Goal: Information Seeking & Learning: Learn about a topic

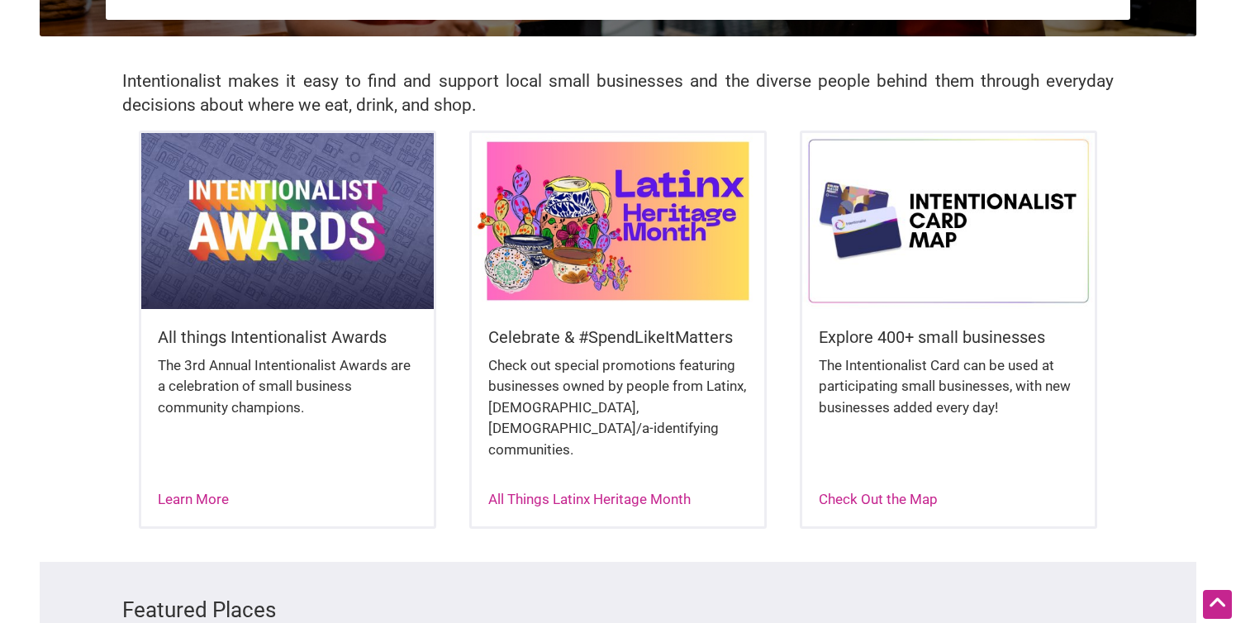
scroll to position [382, 0]
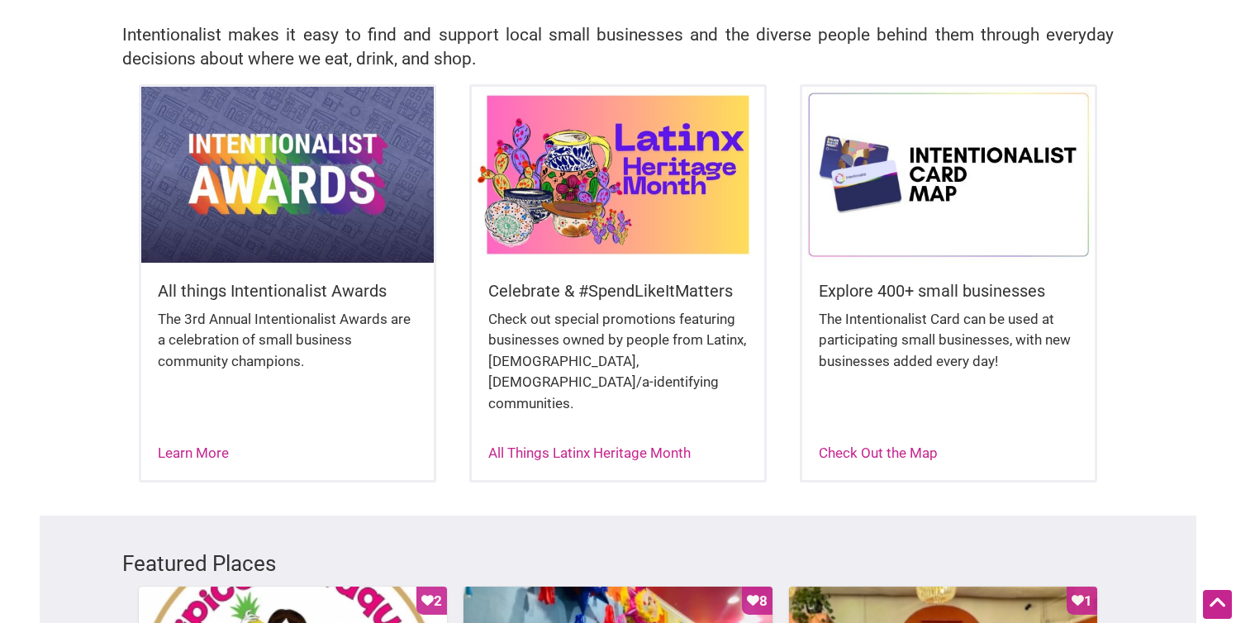
click at [589, 363] on div "Check out special promotions featuring businesses owned by people from Latinx, …" at bounding box center [617, 370] width 259 height 122
click at [629, 444] on link "All Things Latinx Heritage Month" at bounding box center [589, 452] width 202 height 17
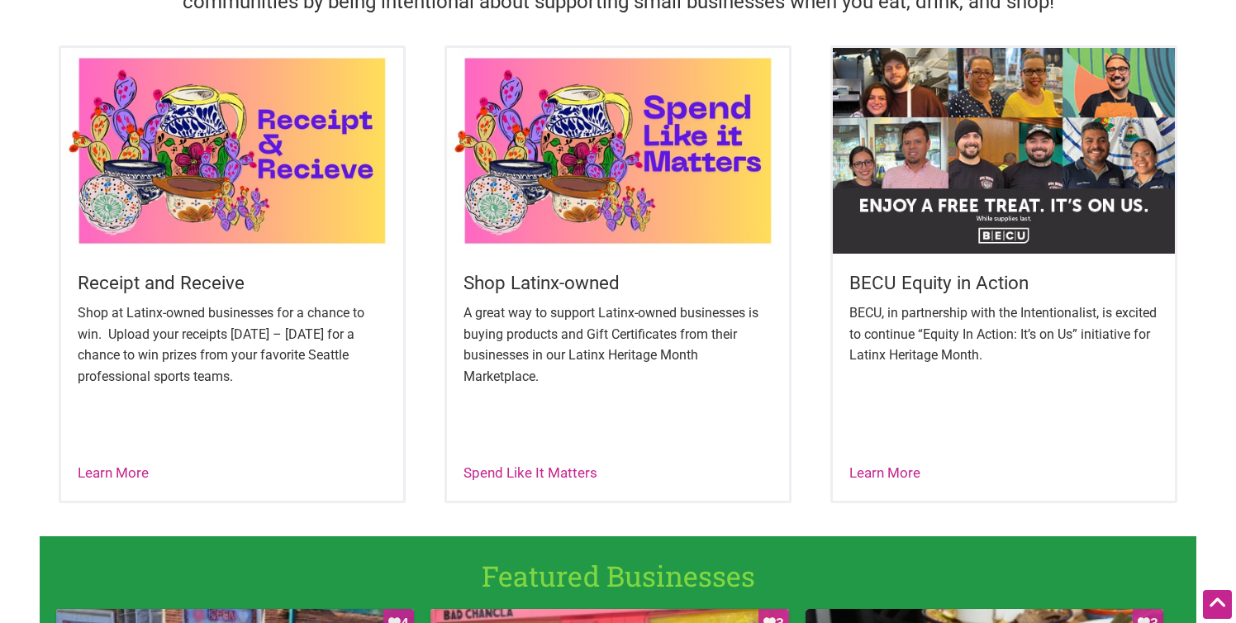
scroll to position [612, 0]
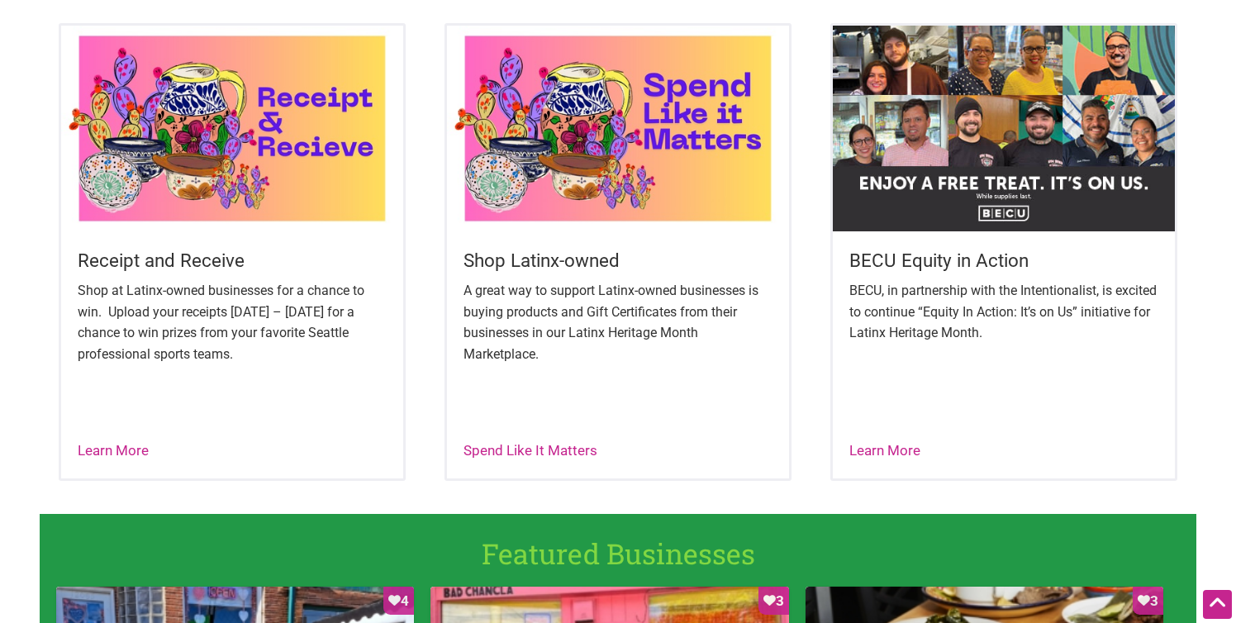
click at [220, 147] on img at bounding box center [232, 128] width 342 height 205
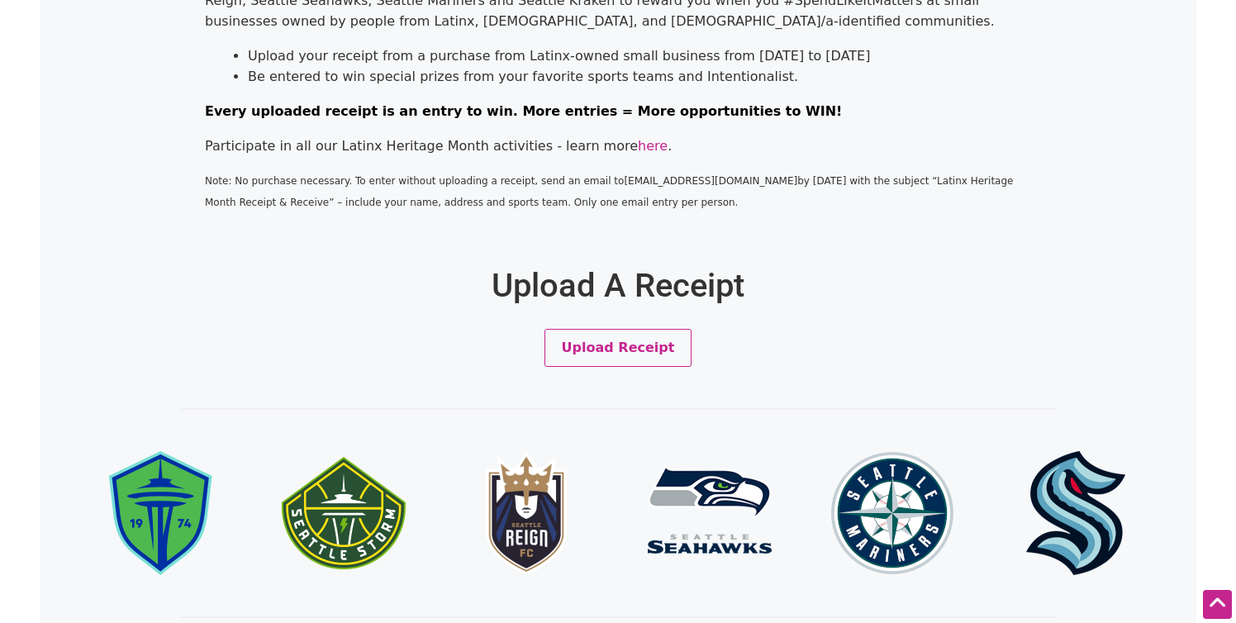
scroll to position [551, 0]
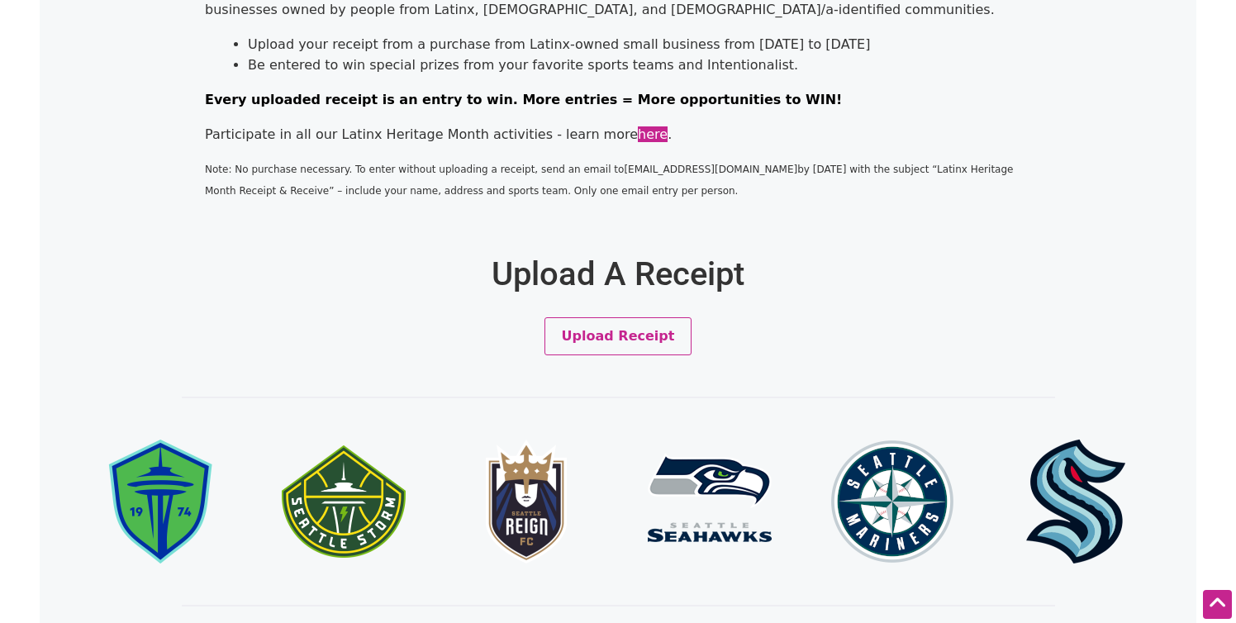
click at [638, 138] on link "here" at bounding box center [653, 134] width 30 height 16
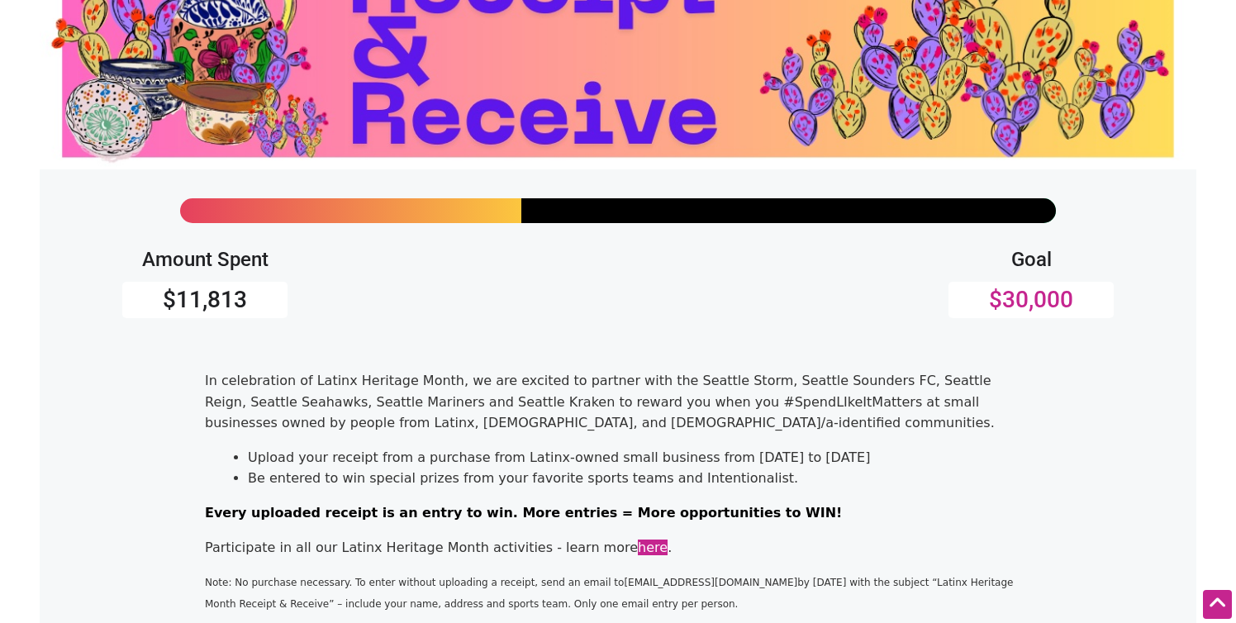
scroll to position [0, 0]
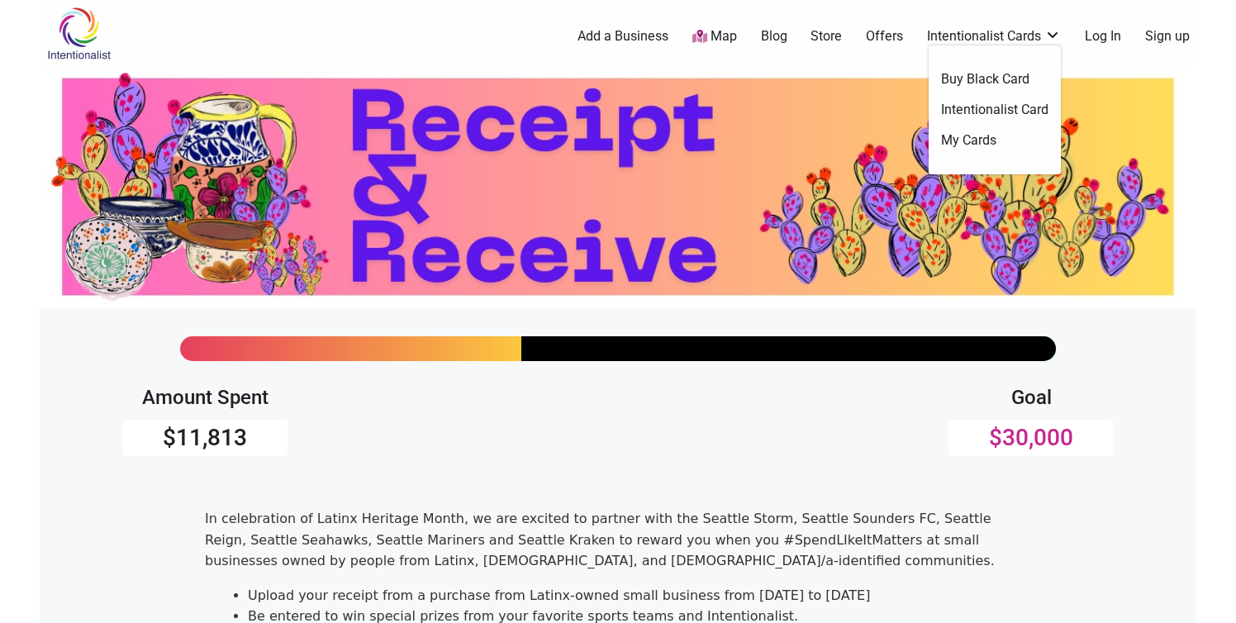
click at [1040, 37] on link "Intentionalist Cards" at bounding box center [994, 36] width 134 height 18
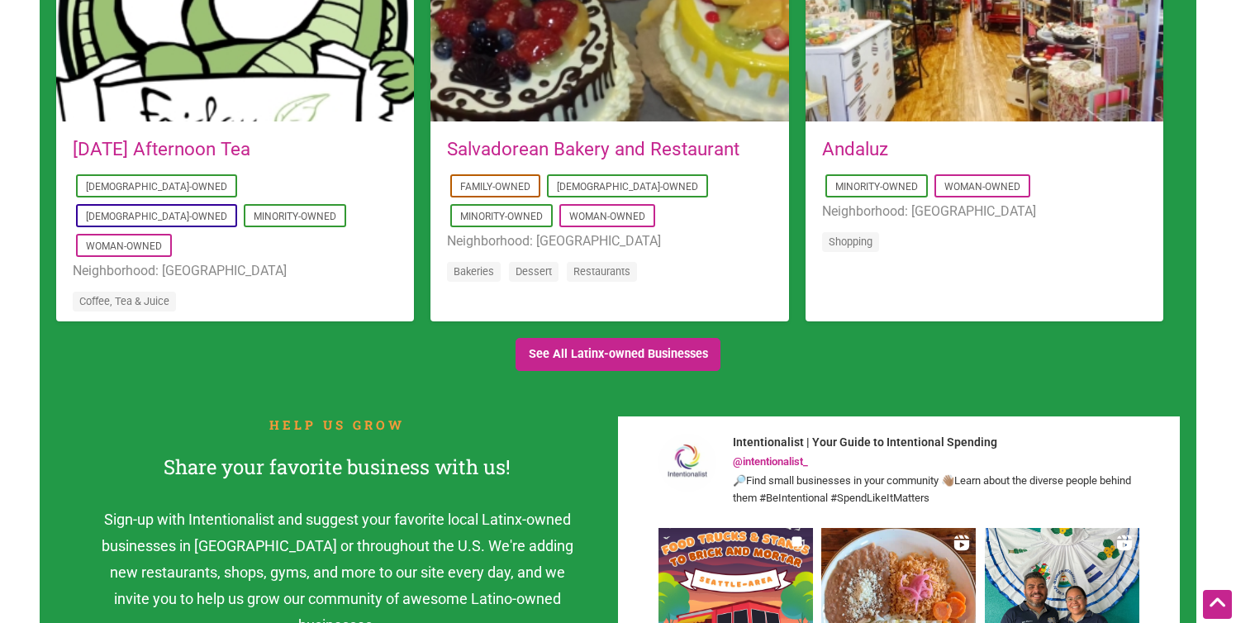
scroll to position [1694, 0]
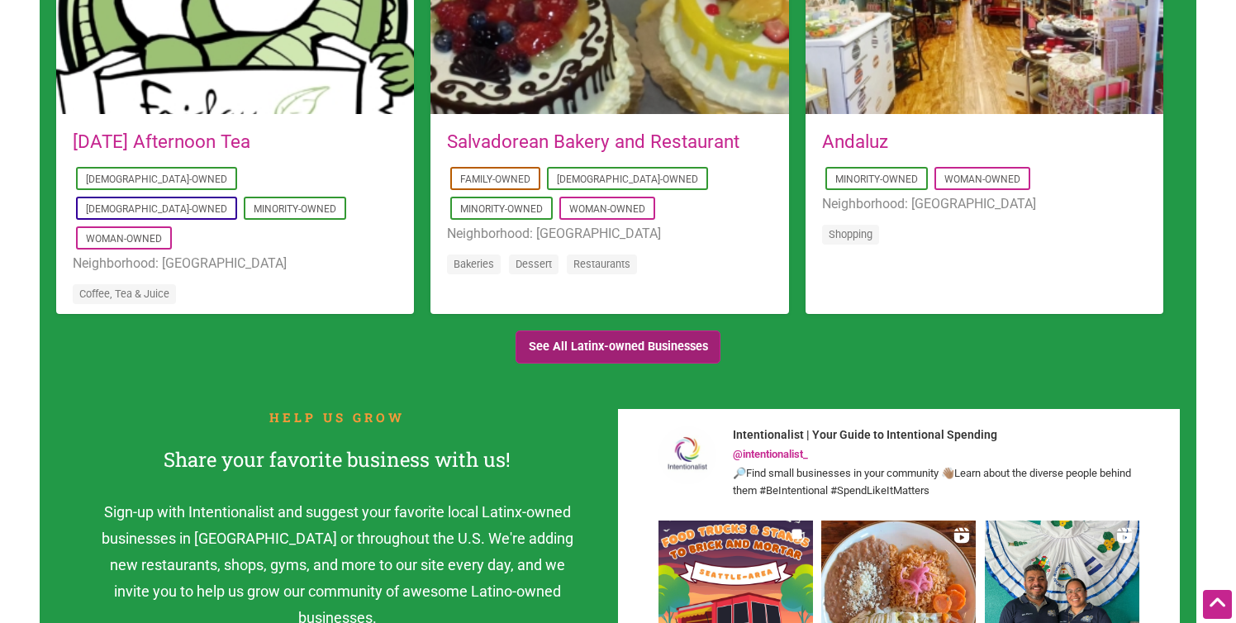
click at [669, 349] on link "See All Latinx-owned Businesses" at bounding box center [617, 347] width 205 height 34
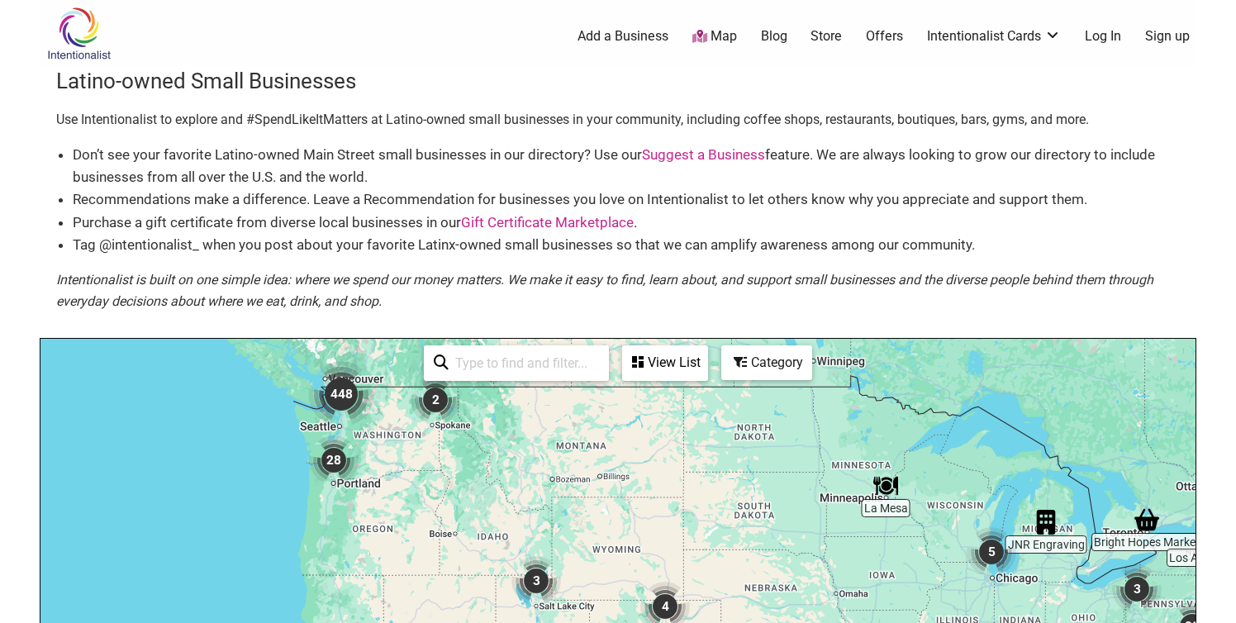
drag, startPoint x: 290, startPoint y: 472, endPoint x: 487, endPoint y: 481, distance: 197.6
drag, startPoint x: 205, startPoint y: 152, endPoint x: 377, endPoint y: 151, distance: 172.6
click at [377, 152] on li "Don’t see your favorite Latino-owned Main Street small businesses in our direct…" at bounding box center [626, 166] width 1107 height 45
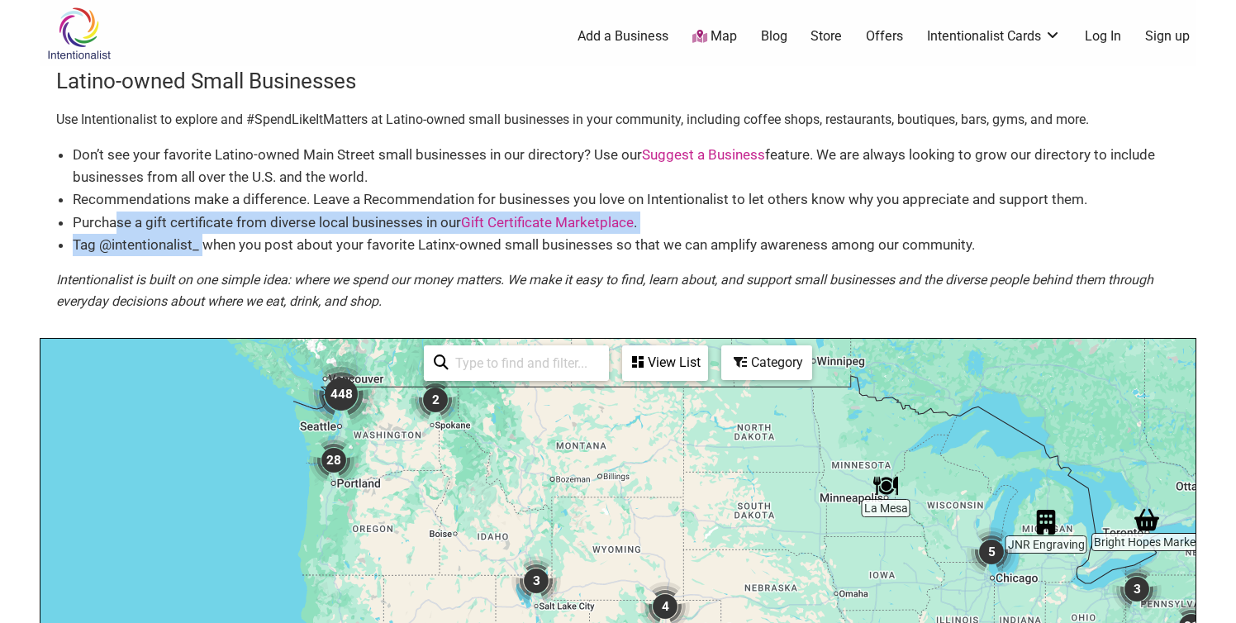
drag, startPoint x: 116, startPoint y: 225, endPoint x: 207, endPoint y: 233, distance: 92.0
click at [207, 234] on ul "Don’t see your favorite Latino-owned Main Street small businesses in our direct…" at bounding box center [626, 200] width 1107 height 112
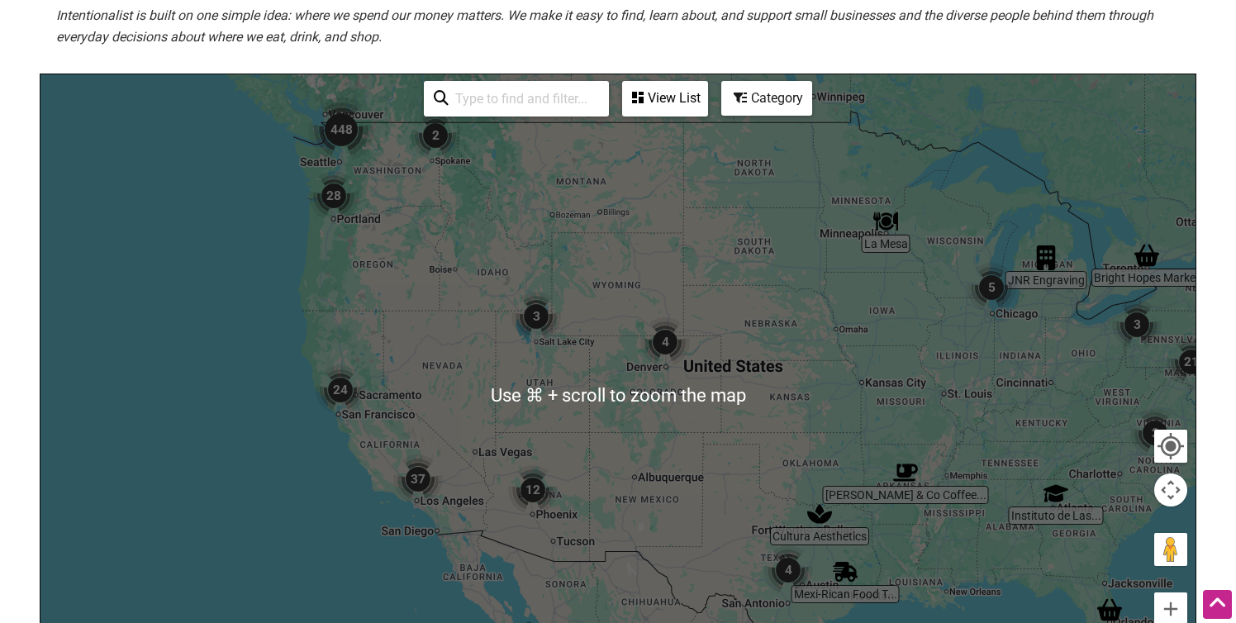
scroll to position [355, 0]
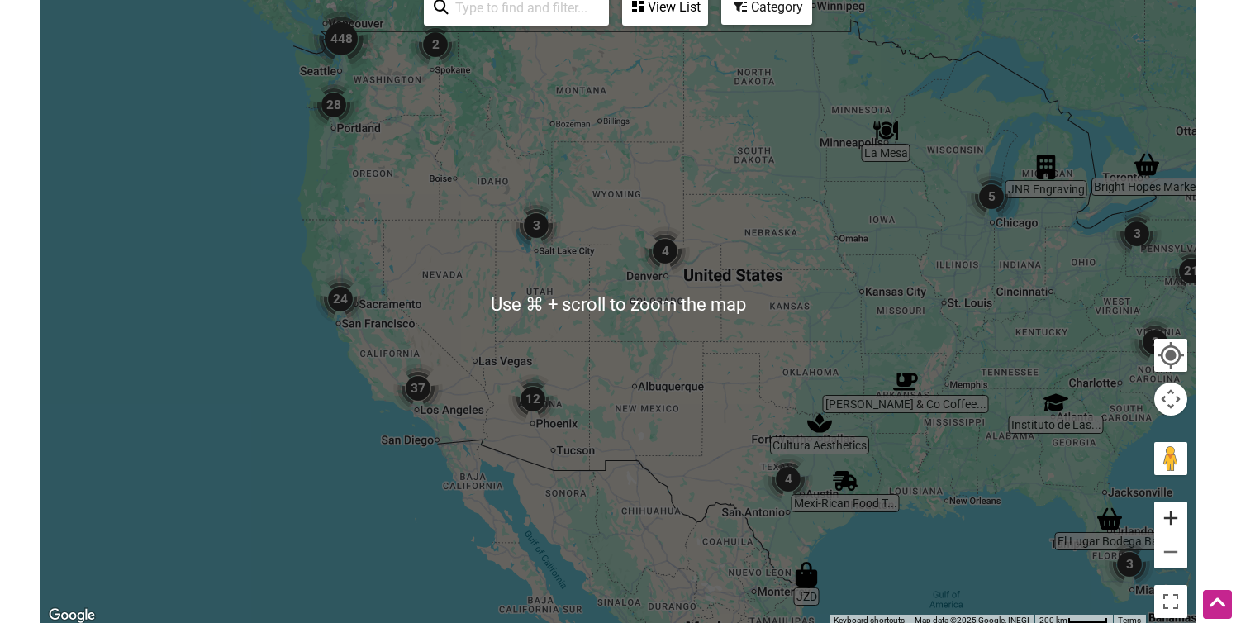
click at [1168, 513] on button "Zoom in" at bounding box center [1170, 517] width 33 height 33
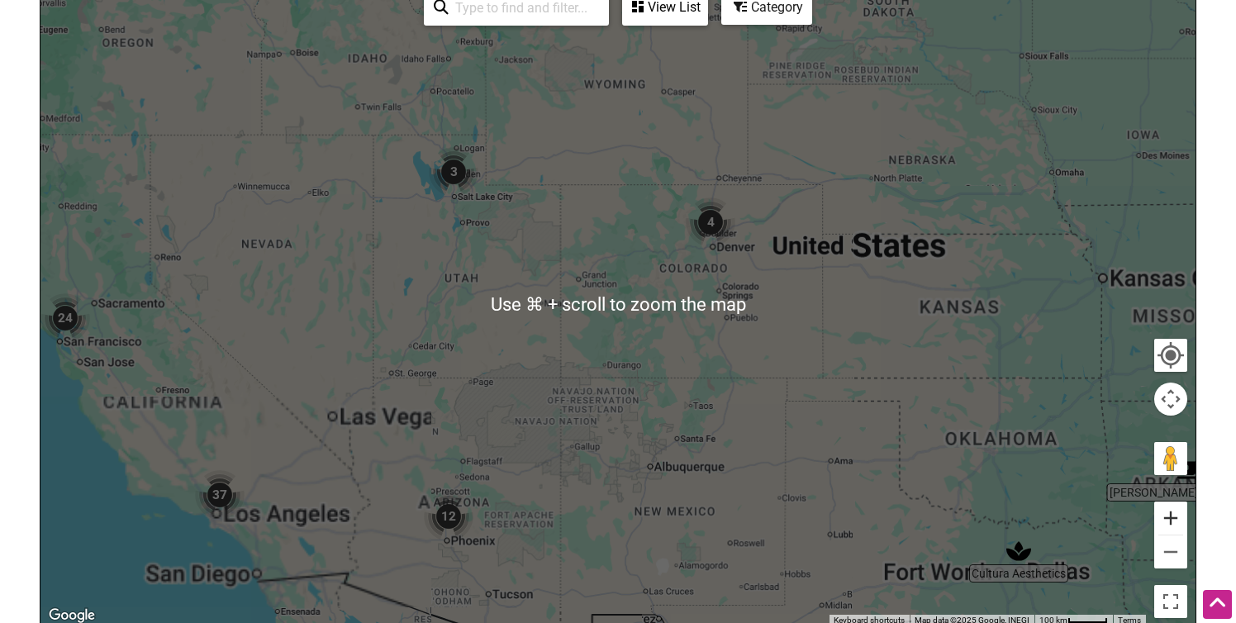
click at [1168, 513] on button "Zoom in" at bounding box center [1170, 517] width 33 height 33
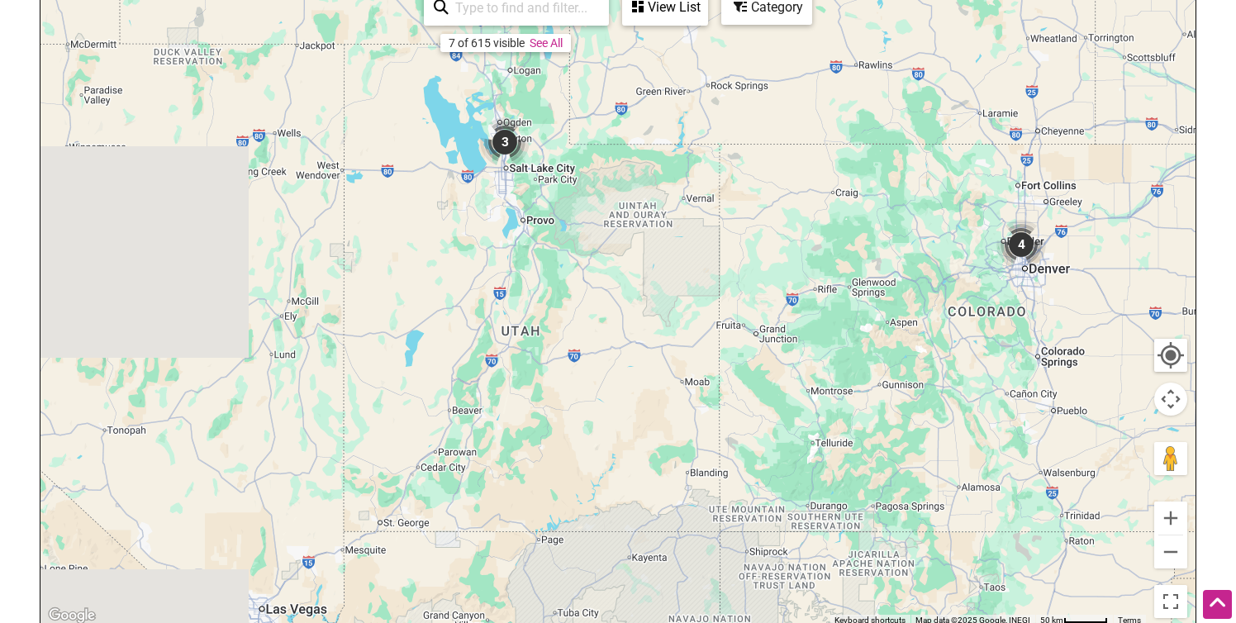
drag, startPoint x: 375, startPoint y: 221, endPoint x: 698, endPoint y: 377, distance: 359.0
click at [698, 377] on div at bounding box center [617, 304] width 1155 height 643
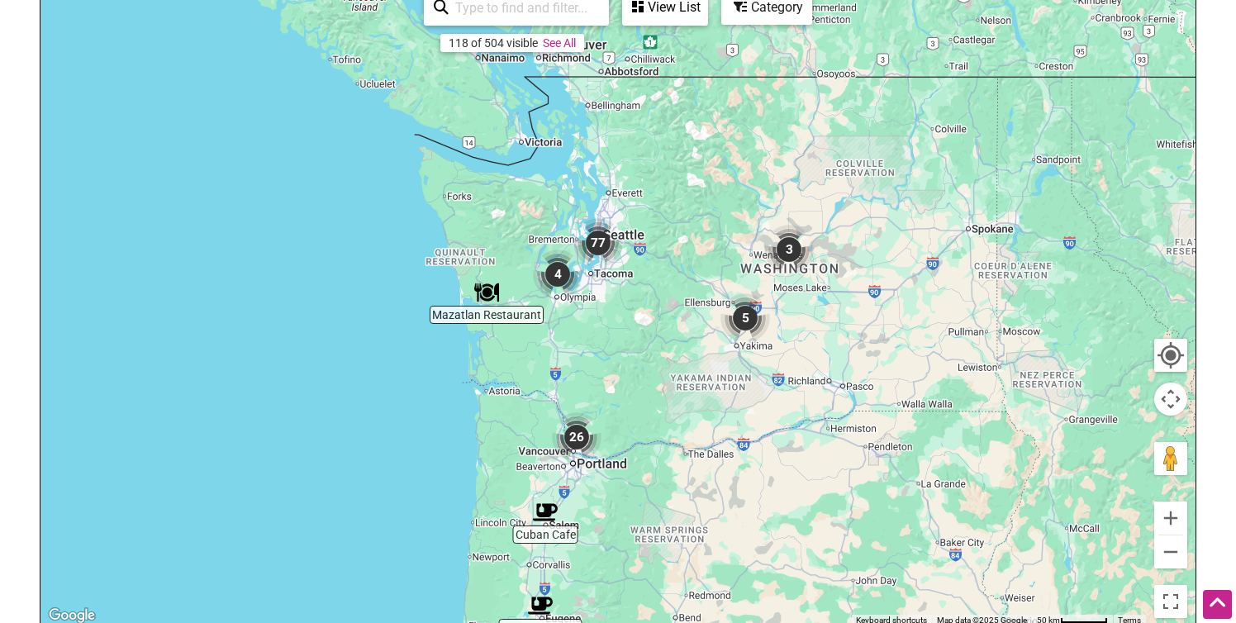
drag, startPoint x: 746, startPoint y: 238, endPoint x: 673, endPoint y: 506, distance: 278.1
click at [673, 506] on div at bounding box center [617, 304] width 1155 height 643
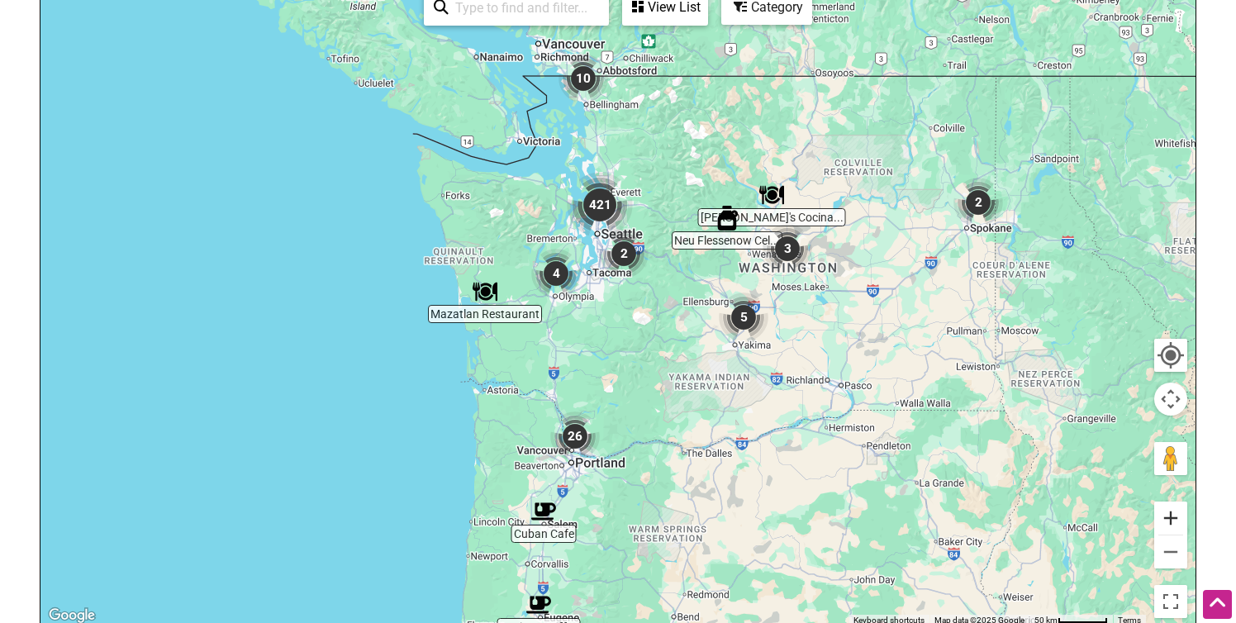
click at [1167, 515] on button "Zoom in" at bounding box center [1170, 517] width 33 height 33
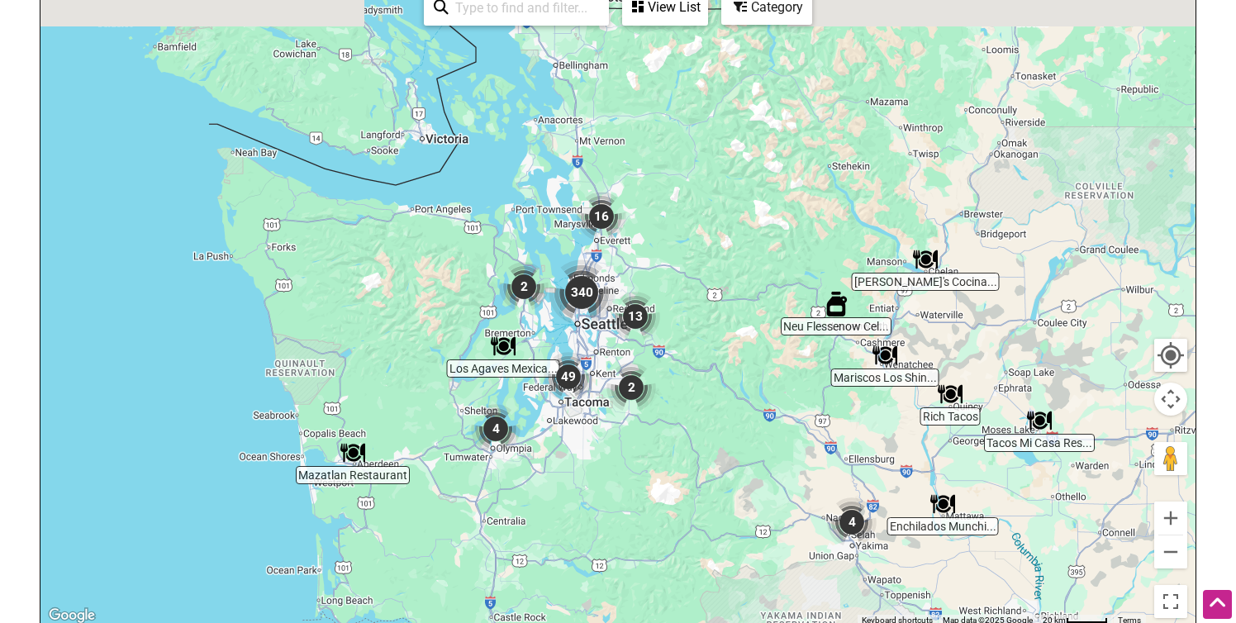
drag, startPoint x: 757, startPoint y: 216, endPoint x: 757, endPoint y: 383, distance: 167.7
click at [757, 383] on div at bounding box center [617, 304] width 1155 height 643
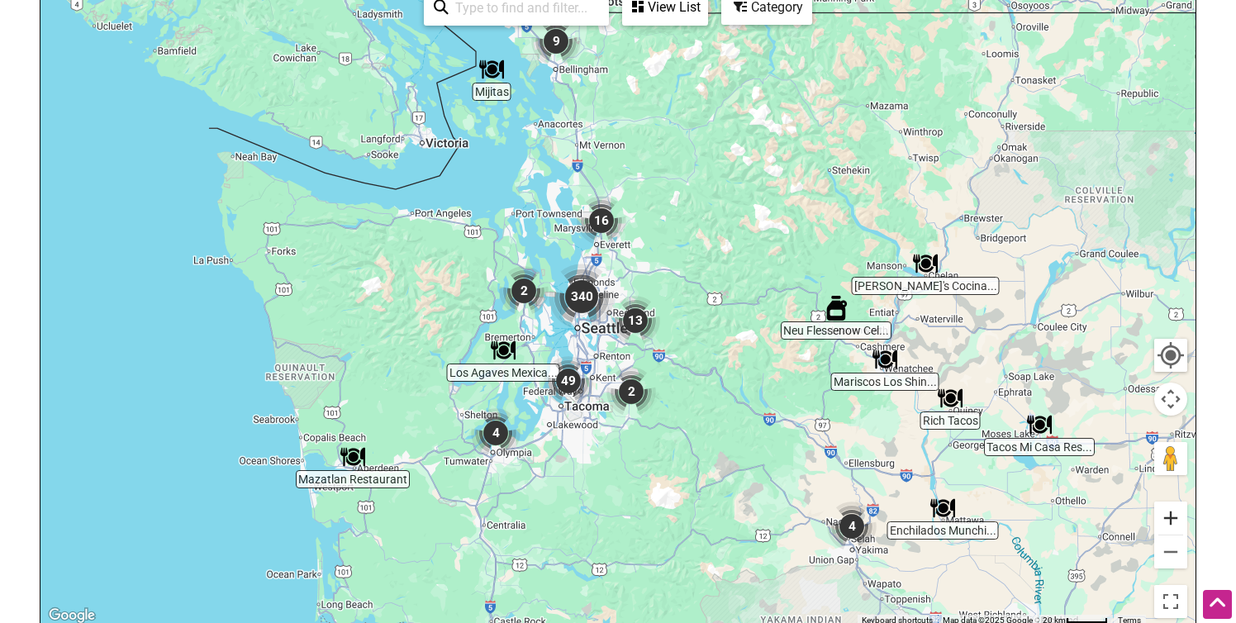
click at [1177, 511] on button "Zoom in" at bounding box center [1170, 517] width 33 height 33
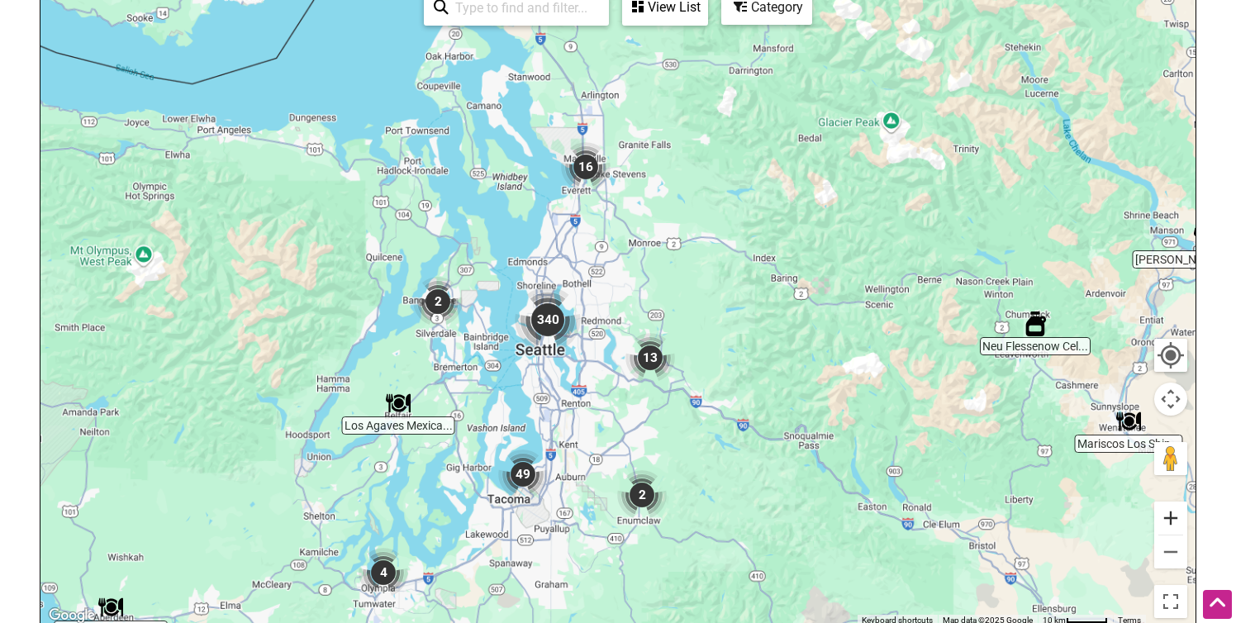
click at [1177, 511] on button "Zoom in" at bounding box center [1170, 517] width 33 height 33
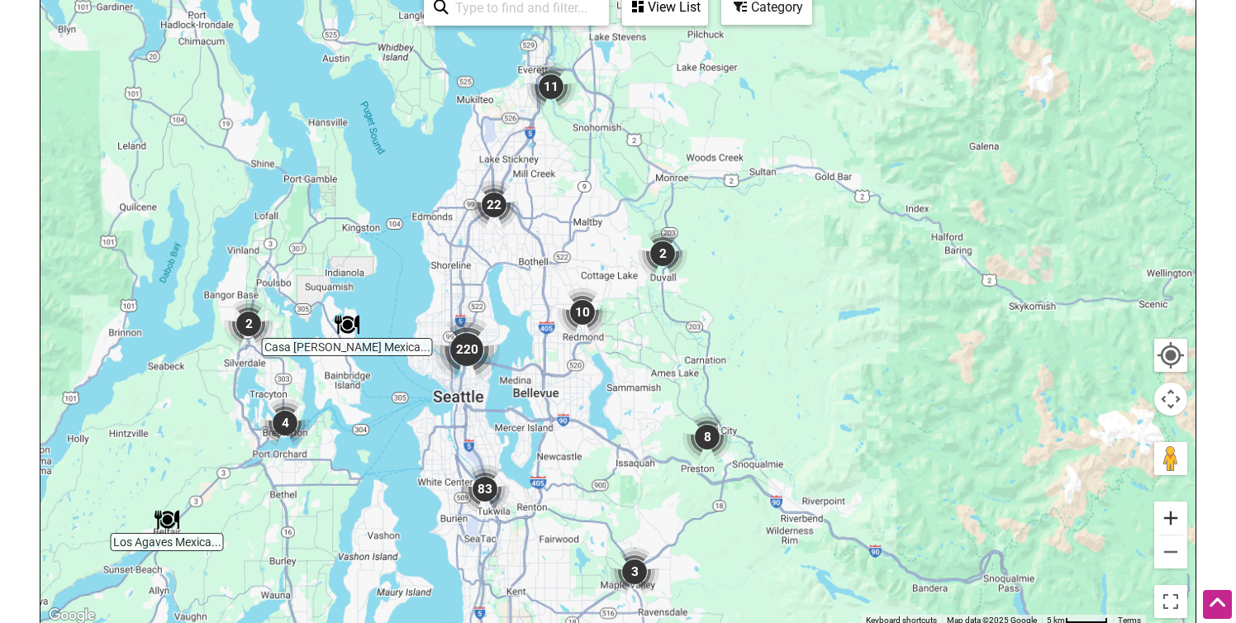
click at [1177, 511] on button "Zoom in" at bounding box center [1170, 517] width 33 height 33
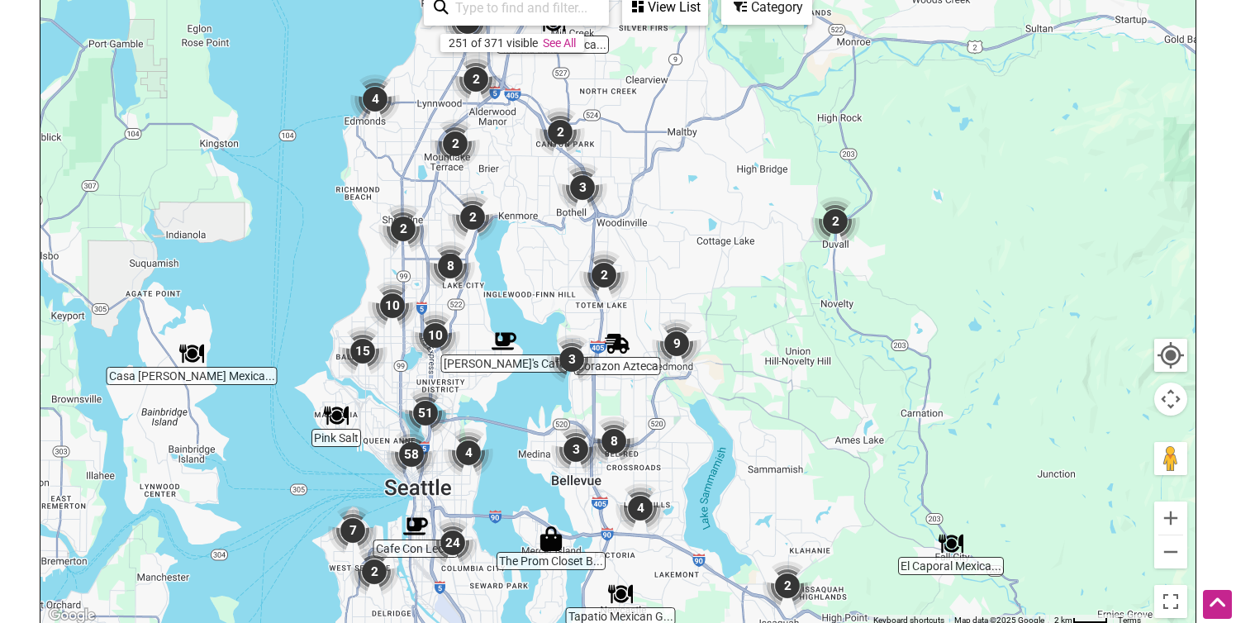
drag, startPoint x: 398, startPoint y: 361, endPoint x: 525, endPoint y: 358, distance: 127.2
click at [525, 358] on div at bounding box center [617, 304] width 1155 height 643
click at [1176, 521] on button "Zoom in" at bounding box center [1170, 517] width 33 height 33
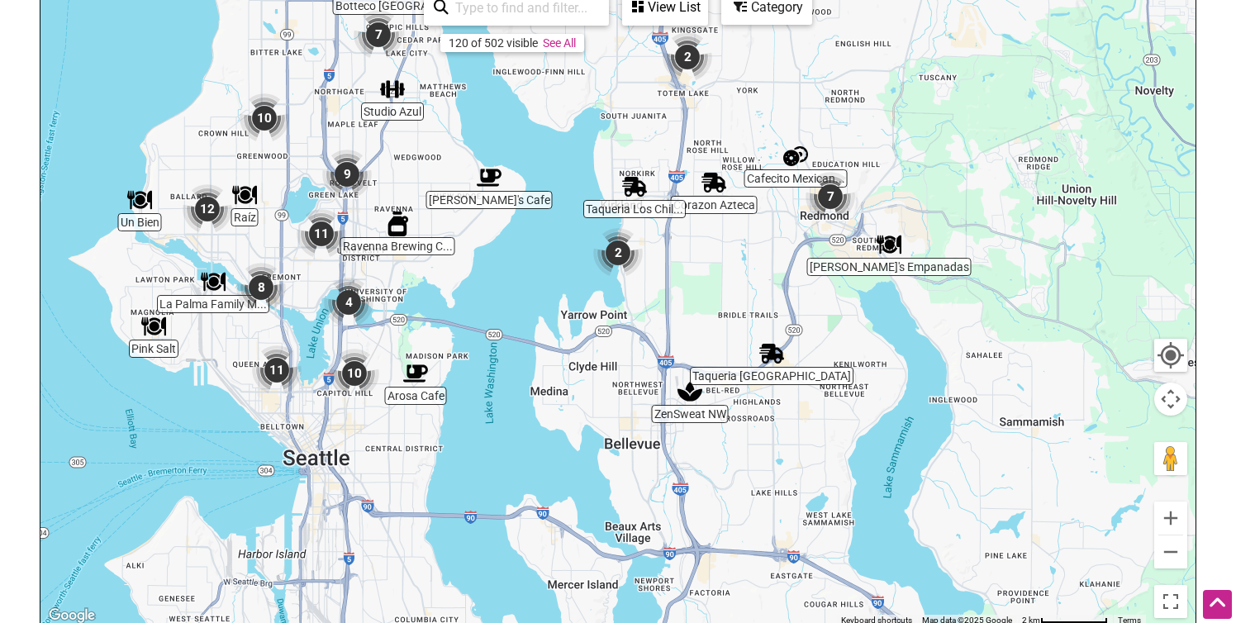
drag, startPoint x: 470, startPoint y: 474, endPoint x: 568, endPoint y: 259, distance: 236.9
click at [568, 259] on div at bounding box center [617, 304] width 1155 height 643
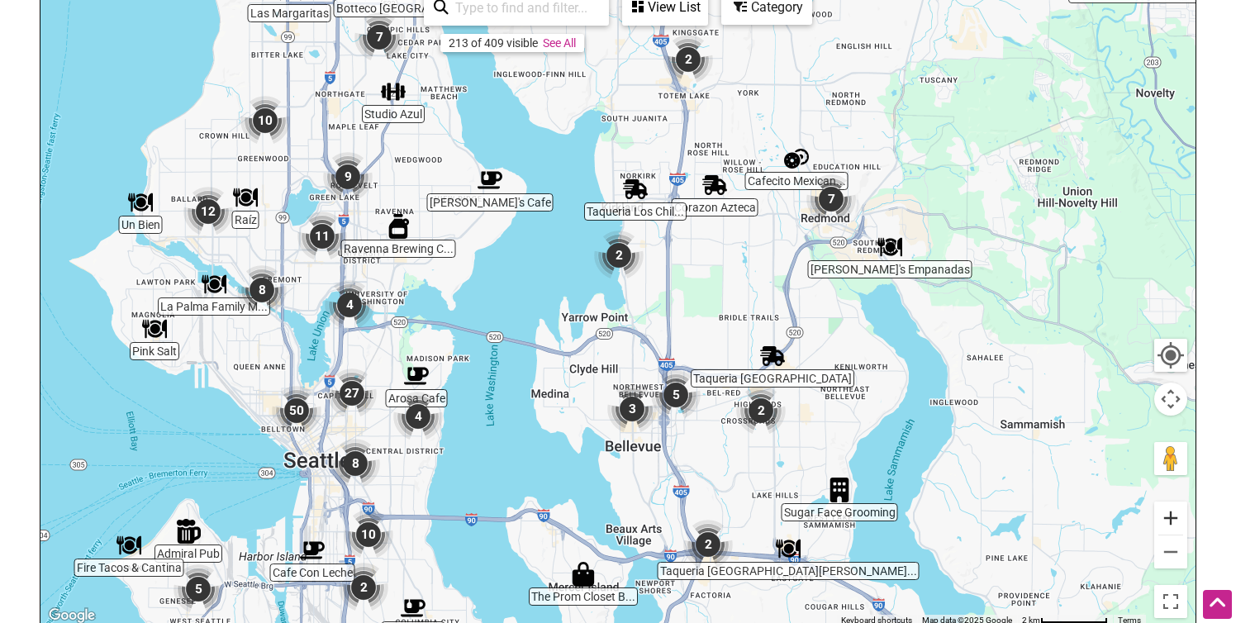
click at [1174, 515] on button "Zoom in" at bounding box center [1170, 517] width 33 height 33
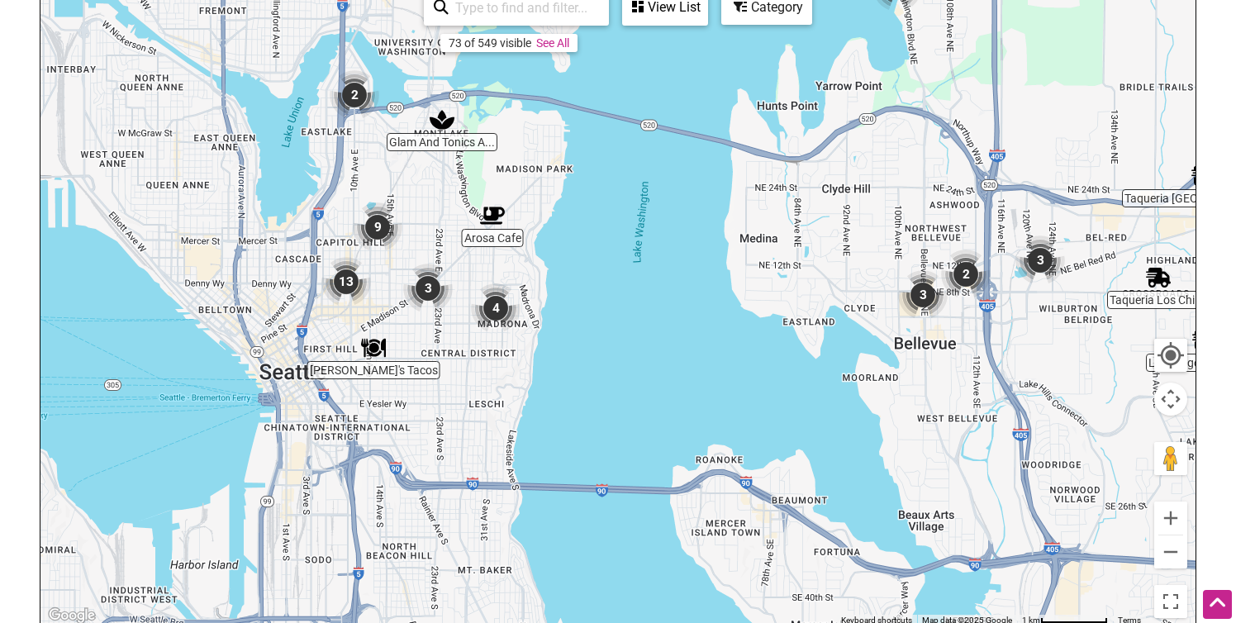
drag, startPoint x: 421, startPoint y: 474, endPoint x: 700, endPoint y: 230, distance: 370.5
click at [700, 230] on div at bounding box center [617, 304] width 1155 height 643
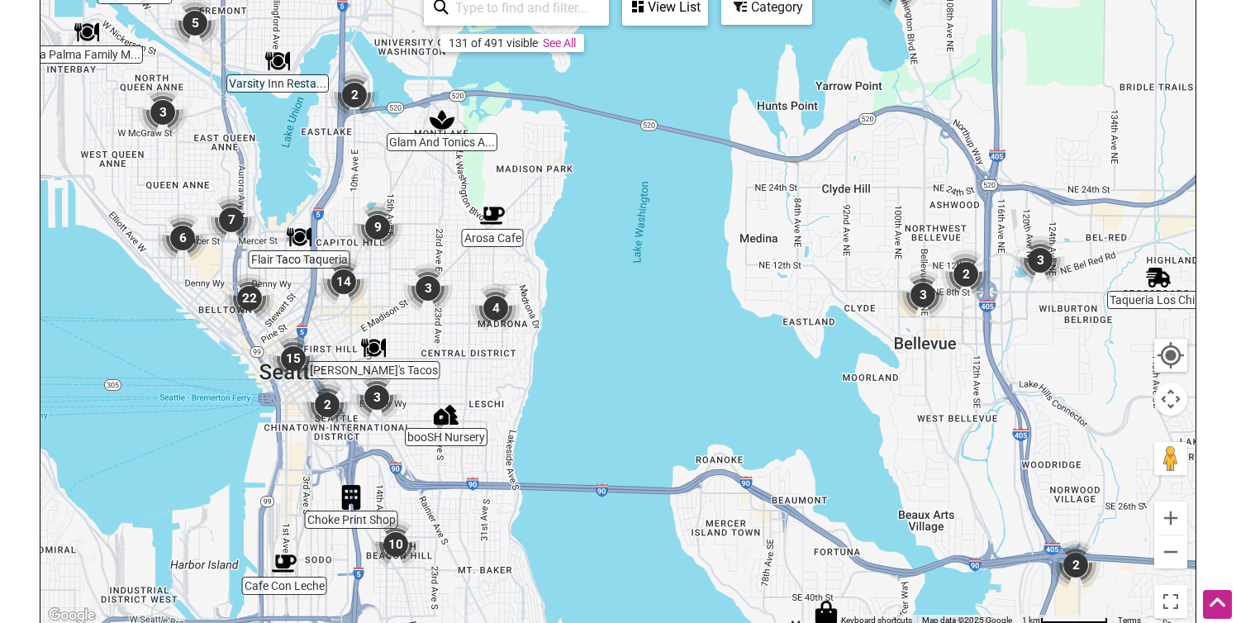
click at [499, 311] on img "4" at bounding box center [496, 308] width 50 height 50
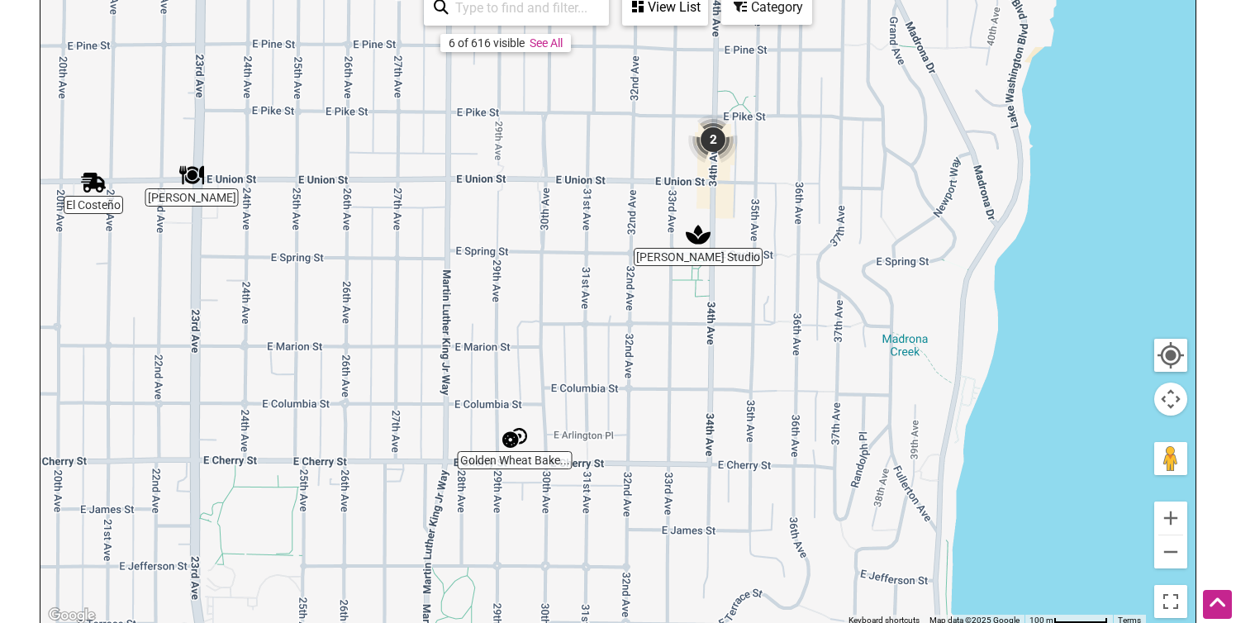
click at [714, 136] on img "2" at bounding box center [713, 140] width 50 height 50
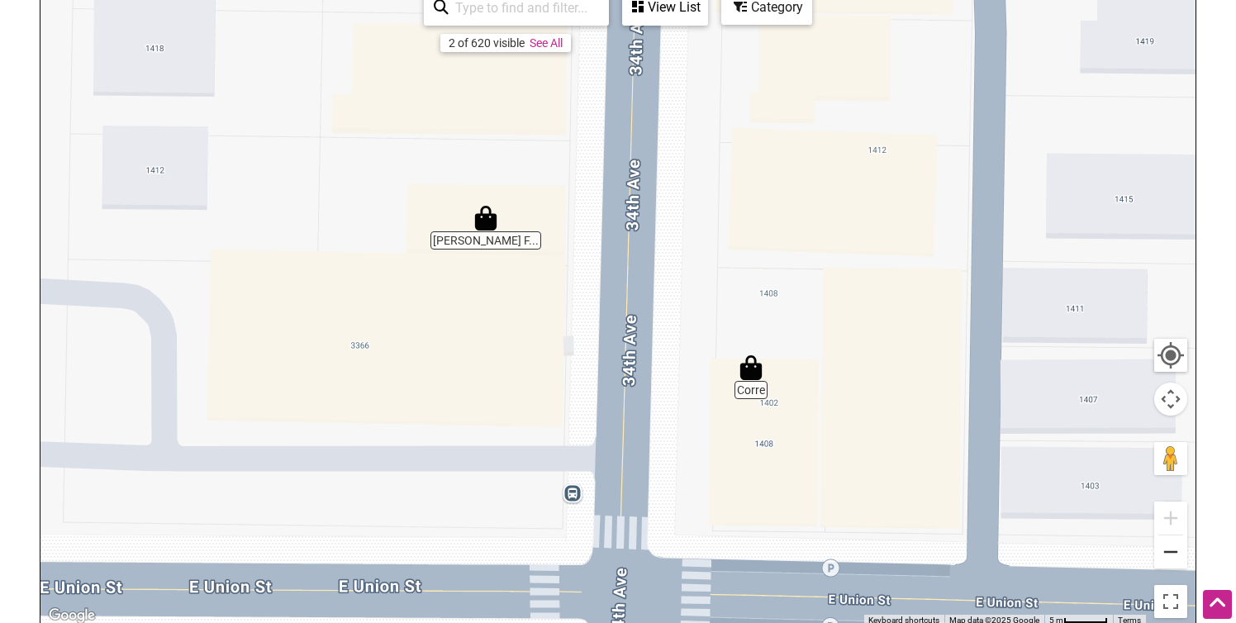
click at [1172, 550] on button "Zoom out" at bounding box center [1170, 551] width 33 height 33
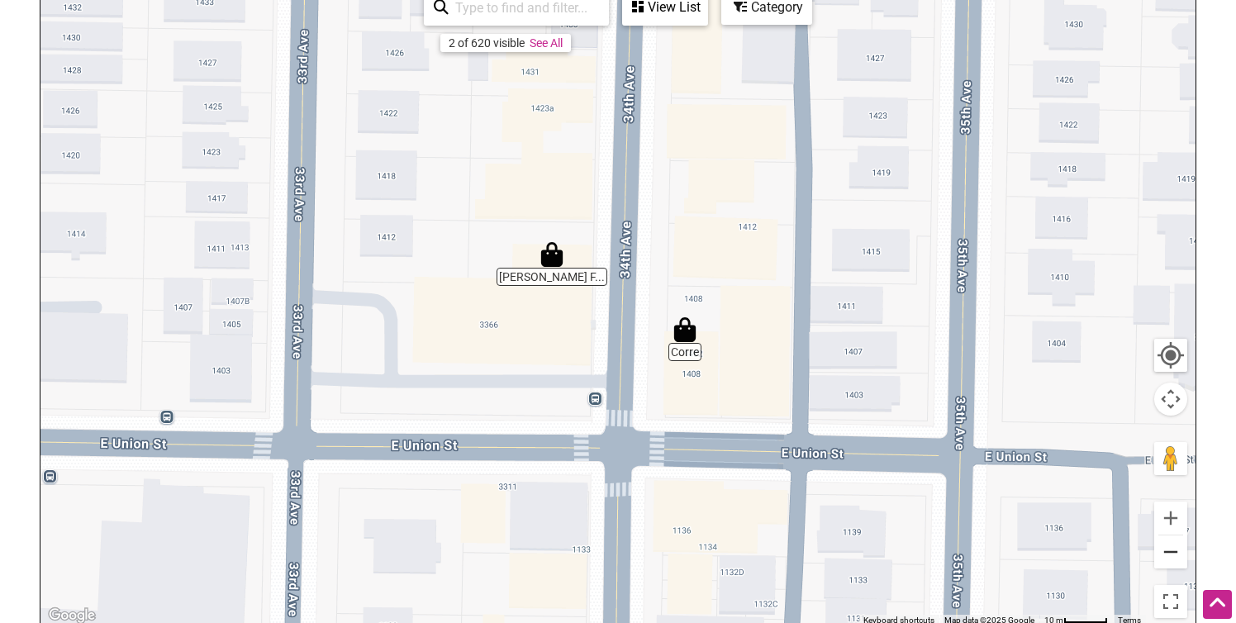
click at [1173, 550] on button "Zoom out" at bounding box center [1170, 551] width 33 height 33
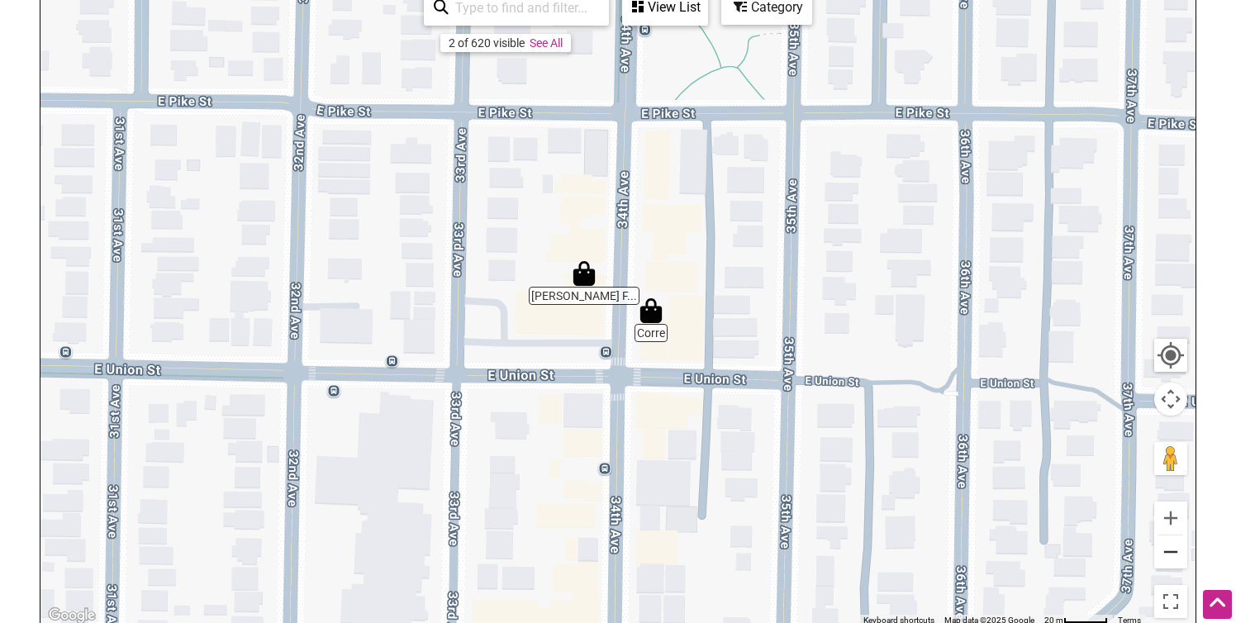
click at [1173, 550] on button "Zoom out" at bounding box center [1170, 551] width 33 height 33
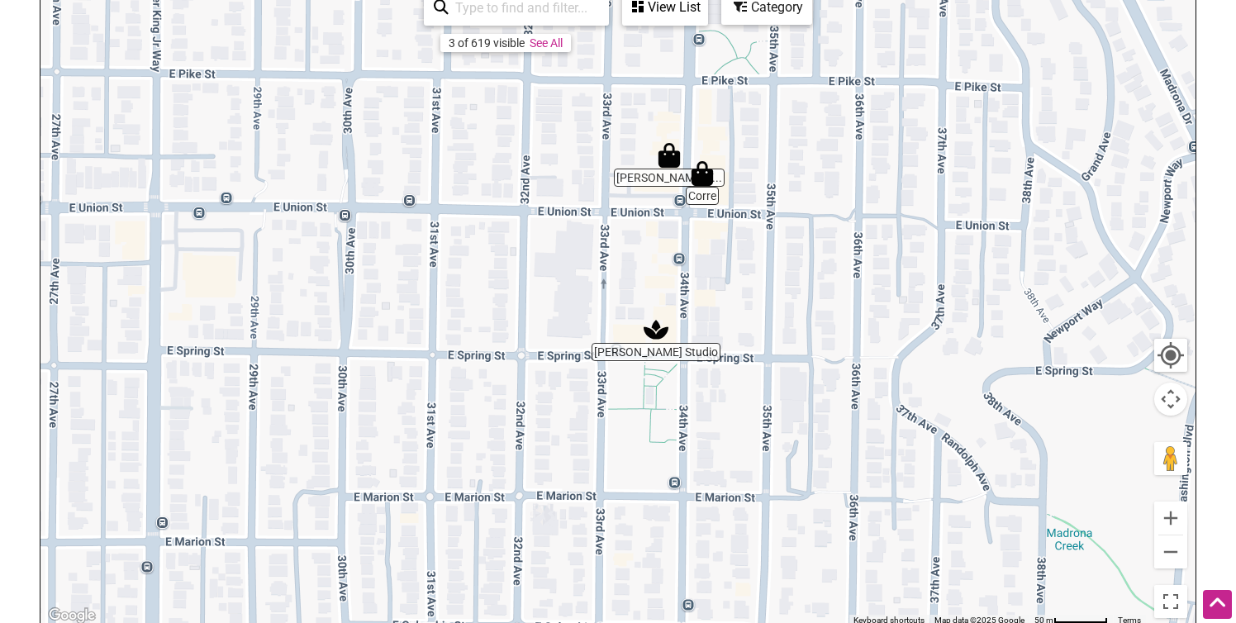
drag, startPoint x: 712, startPoint y: 492, endPoint x: 780, endPoint y: 363, distance: 146.7
click at [780, 363] on div "To navigate, press the arrow keys." at bounding box center [617, 304] width 1155 height 643
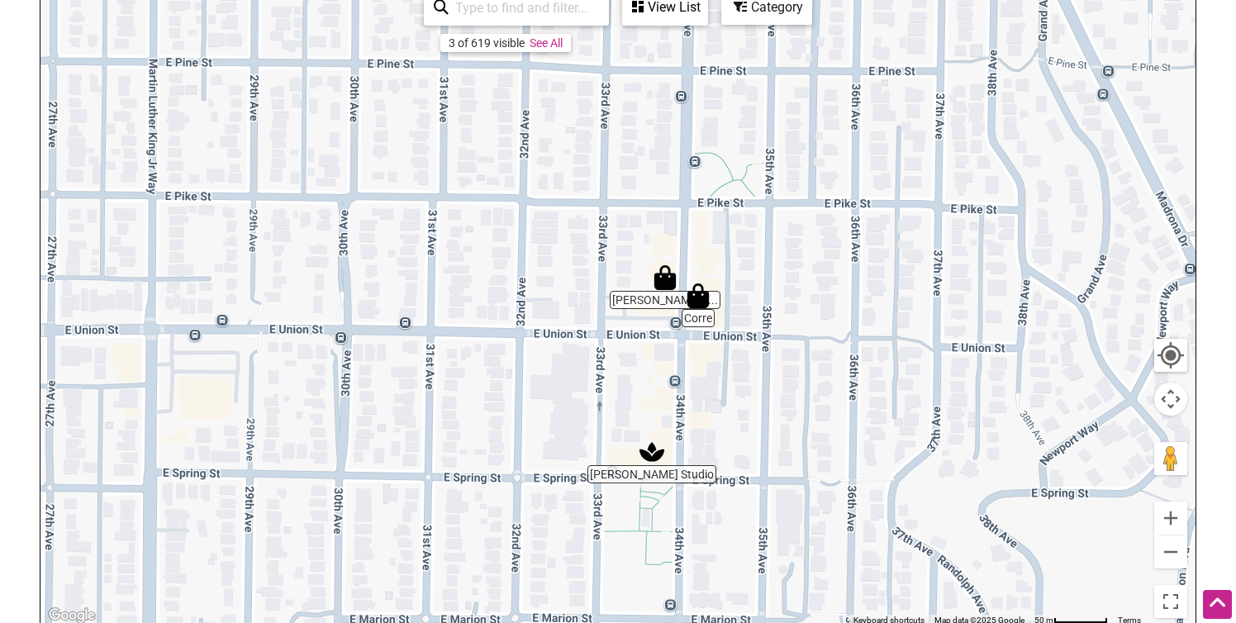
drag, startPoint x: 898, startPoint y: 193, endPoint x: 893, endPoint y: 315, distance: 121.5
click at [893, 315] on div "To navigate, press the arrow keys." at bounding box center [617, 304] width 1155 height 643
click at [706, 295] on img "Corre" at bounding box center [697, 293] width 25 height 25
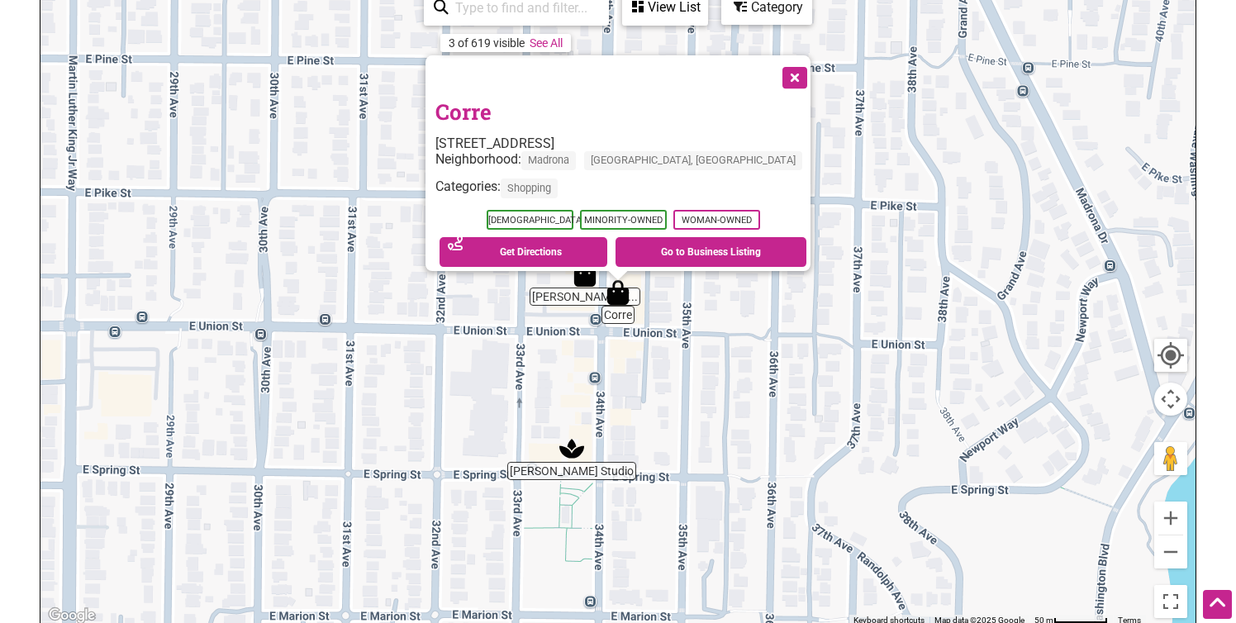
click at [587, 292] on div "To navigate, press the arrow keys. Corre 1406 34th Ave, Seattle, WA 98122 Neigh…" at bounding box center [617, 304] width 1155 height 643
click at [587, 288] on div "To navigate, press the arrow keys. Corre 1406 34th Ave, Seattle, WA 98122 Neigh…" at bounding box center [617, 304] width 1155 height 643
click at [725, 312] on div "To navigate, press the arrow keys. Corre 1406 34th Ave, Seattle, WA 98122 Neigh…" at bounding box center [617, 304] width 1155 height 643
click at [772, 69] on button "Close" at bounding box center [792, 75] width 41 height 41
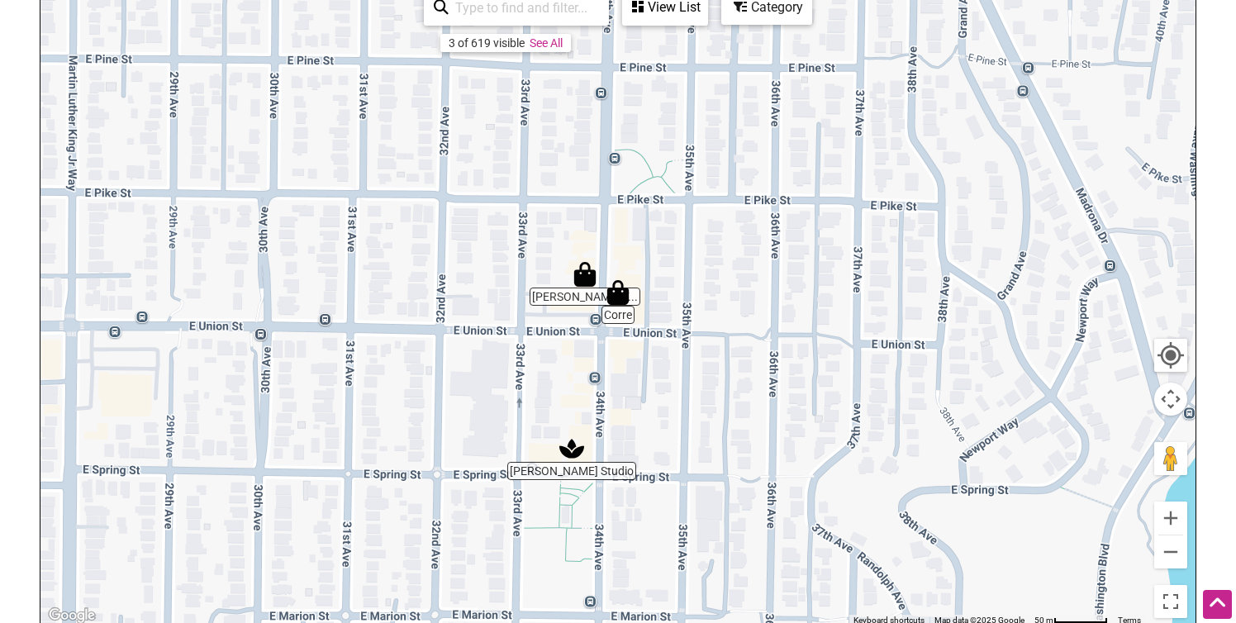
click at [581, 273] on img "Valerie Madison Fine Jewelry" at bounding box center [584, 274] width 25 height 25
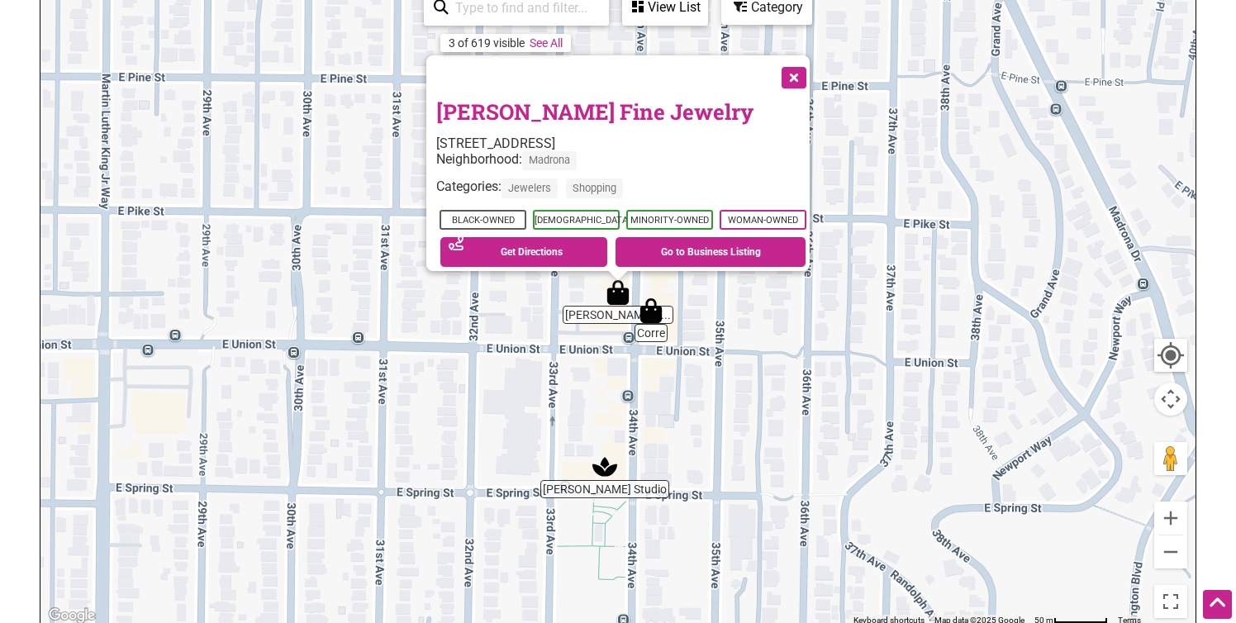
click at [790, 76] on button "Close" at bounding box center [791, 75] width 41 height 41
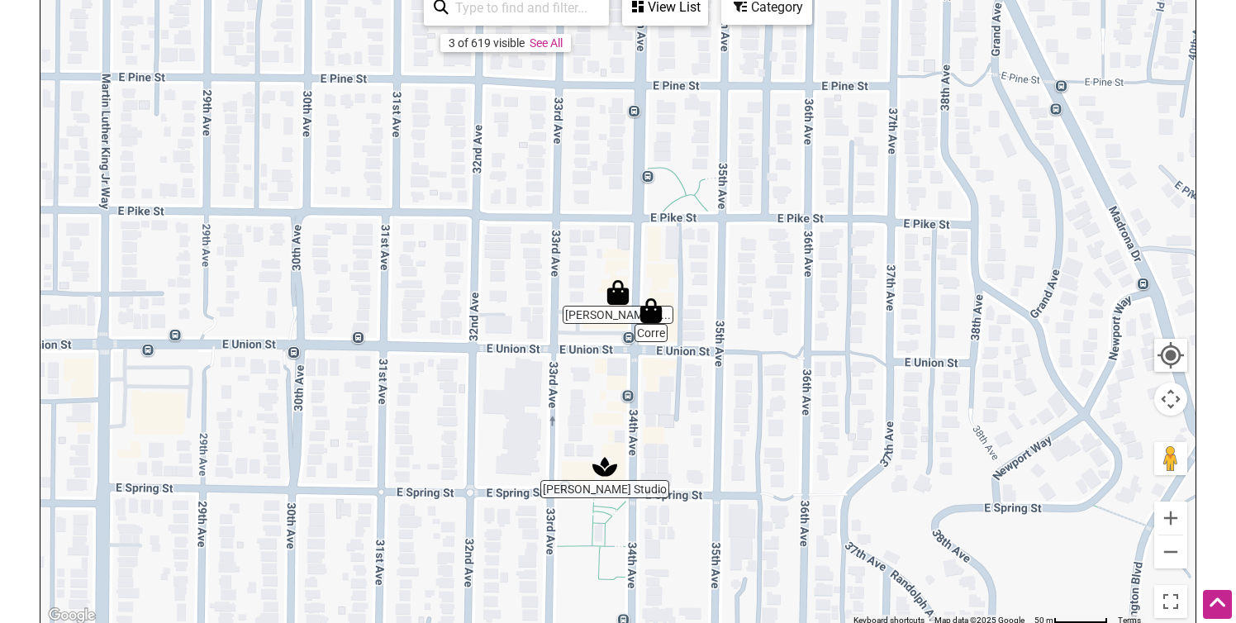
click at [603, 479] on div "To navigate, press the arrow keys." at bounding box center [617, 304] width 1155 height 643
click at [611, 469] on img "Ricky Styles Studio" at bounding box center [604, 466] width 25 height 25
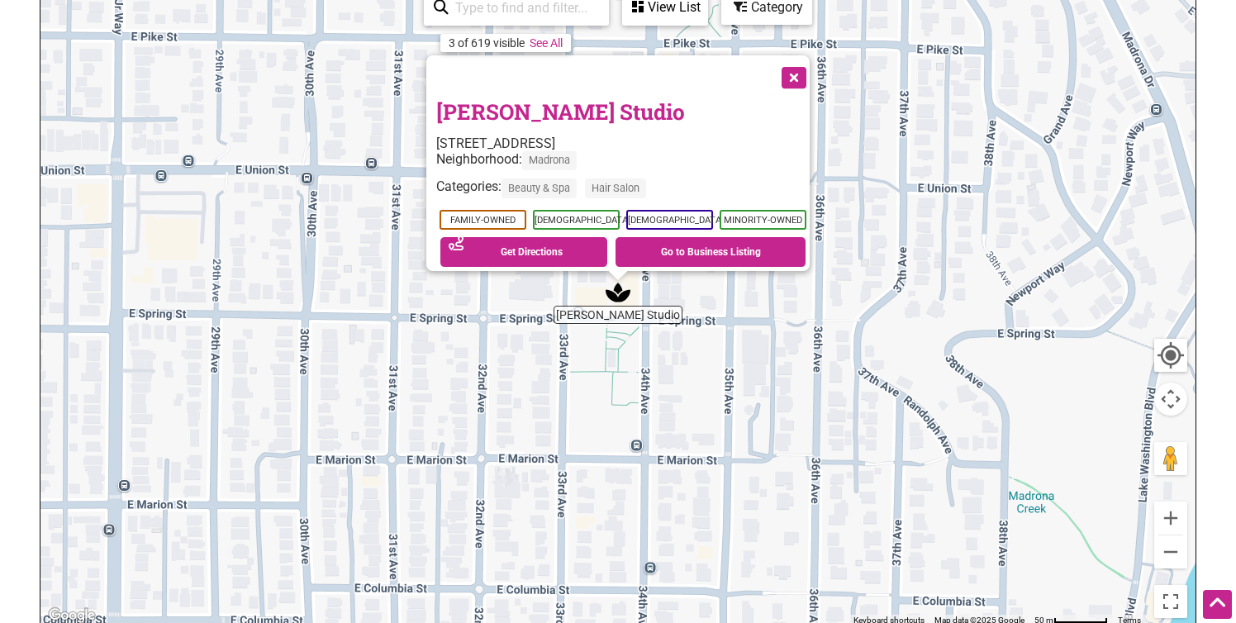
click at [799, 74] on button "Close" at bounding box center [791, 75] width 41 height 41
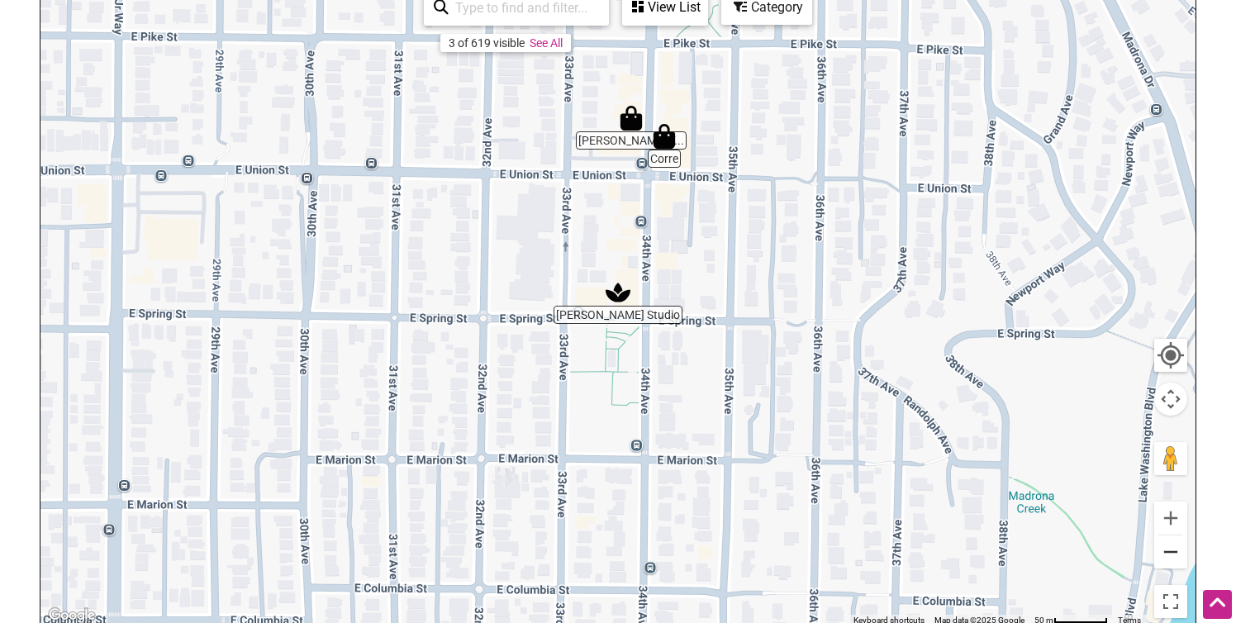
click at [1179, 551] on button "Zoom out" at bounding box center [1170, 551] width 33 height 33
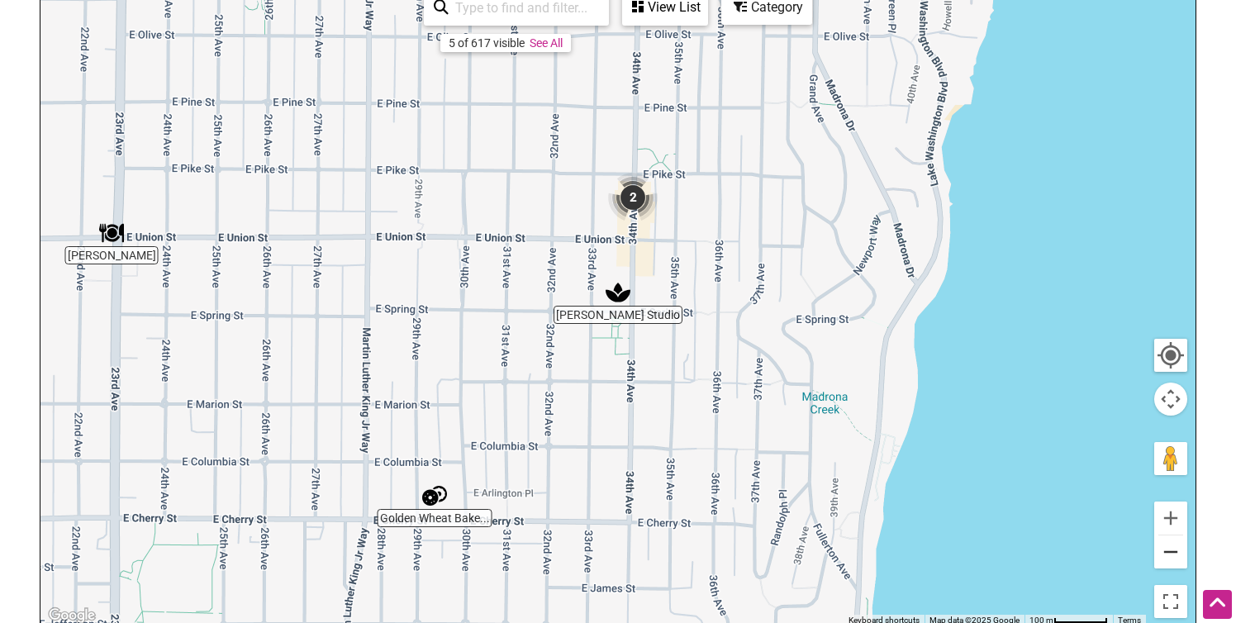
click at [1179, 551] on button "Zoom out" at bounding box center [1170, 551] width 33 height 33
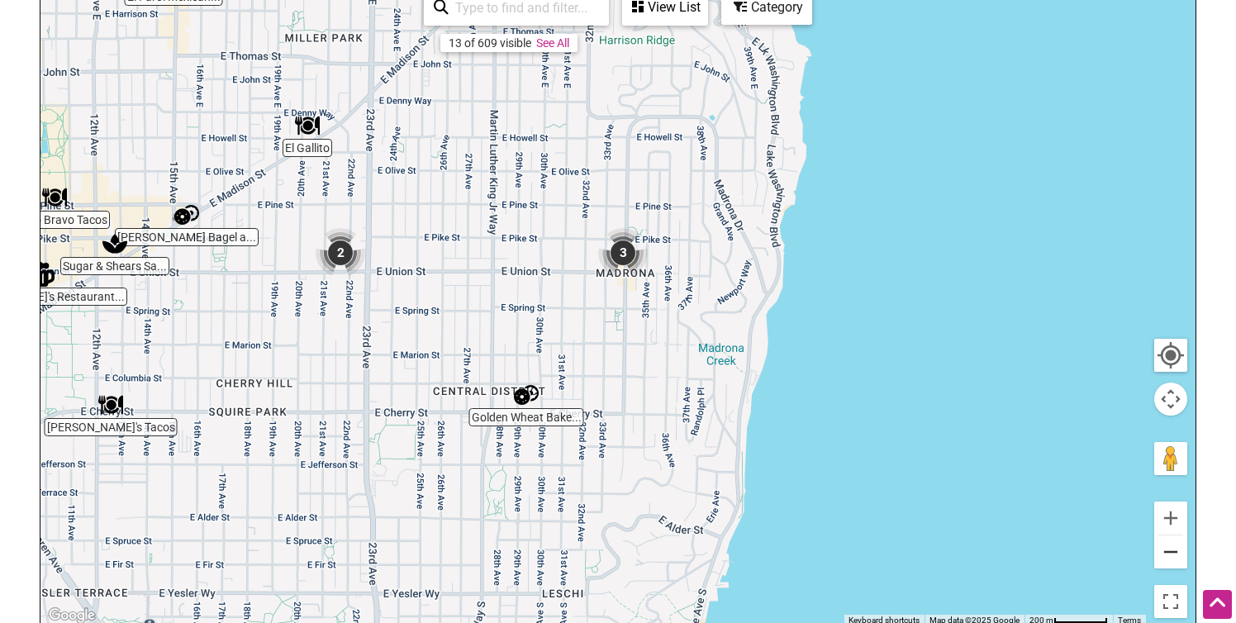
click at [1179, 551] on button "Zoom out" at bounding box center [1170, 551] width 33 height 33
